Goal: Task Accomplishment & Management: Complete application form

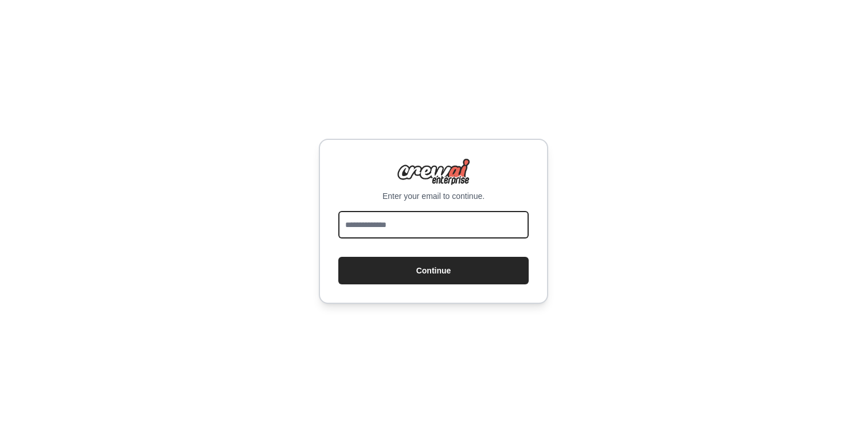
click at [399, 225] on input "email" at bounding box center [433, 225] width 190 height 28
type input "*"
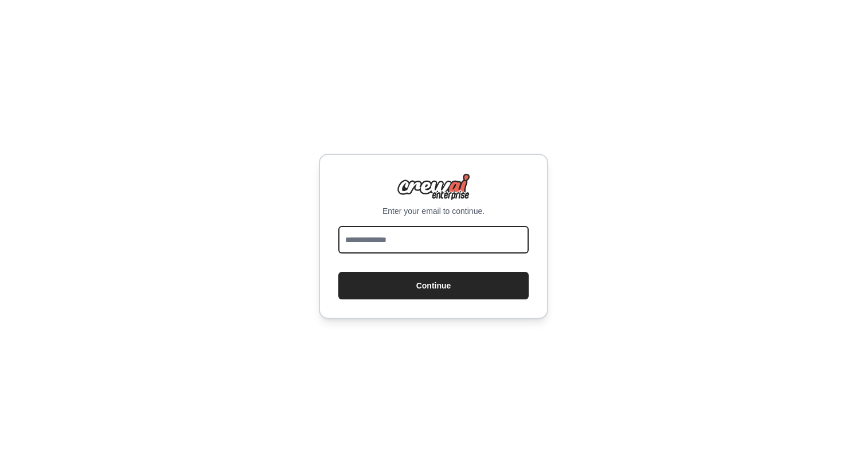
click at [383, 245] on input "email" at bounding box center [433, 240] width 190 height 28
type input "*"
type input "**********"
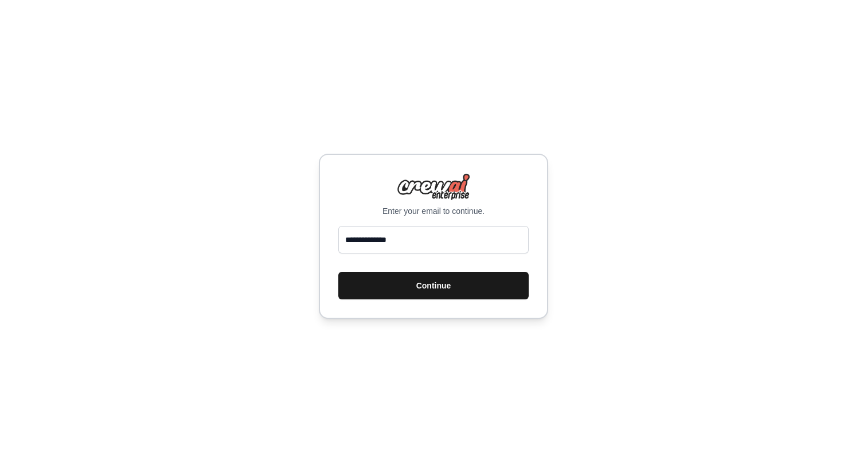
click at [414, 283] on button "Continue" at bounding box center [433, 286] width 190 height 28
